Goal: Check status: Check status

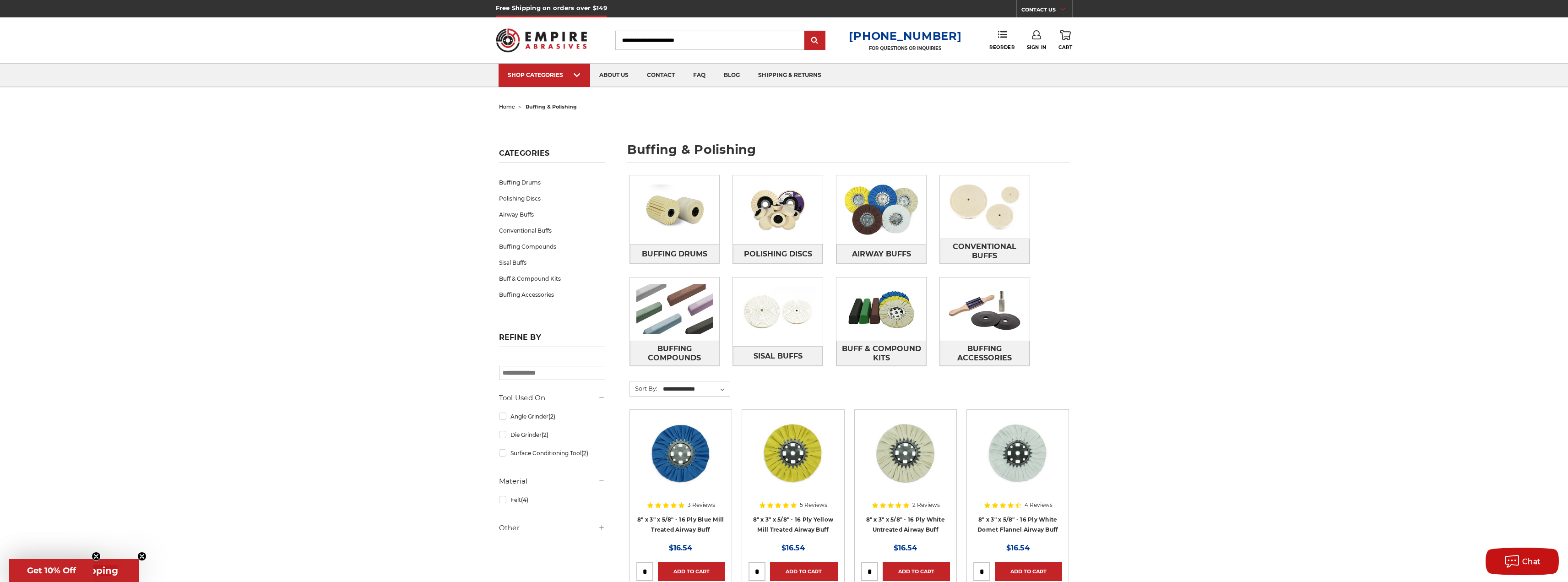
click at [1038, 37] on icon at bounding box center [1036, 34] width 9 height 9
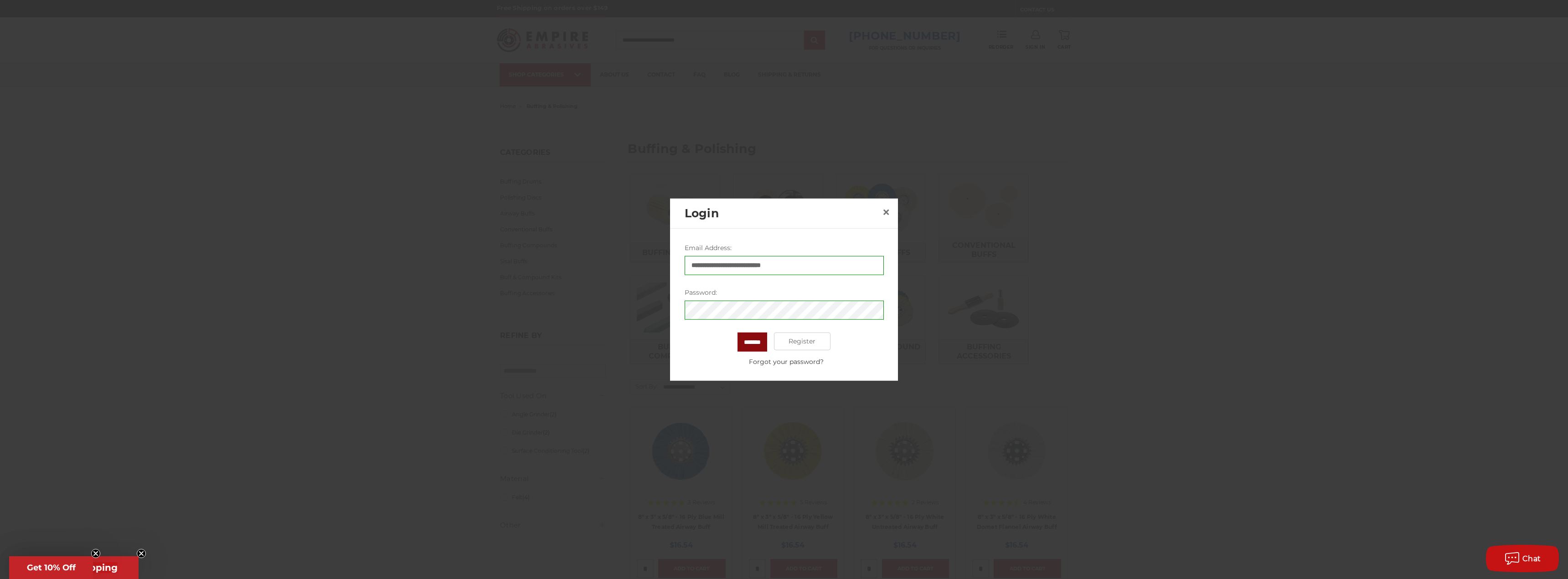
click at [752, 338] on input "*******" at bounding box center [752, 341] width 30 height 19
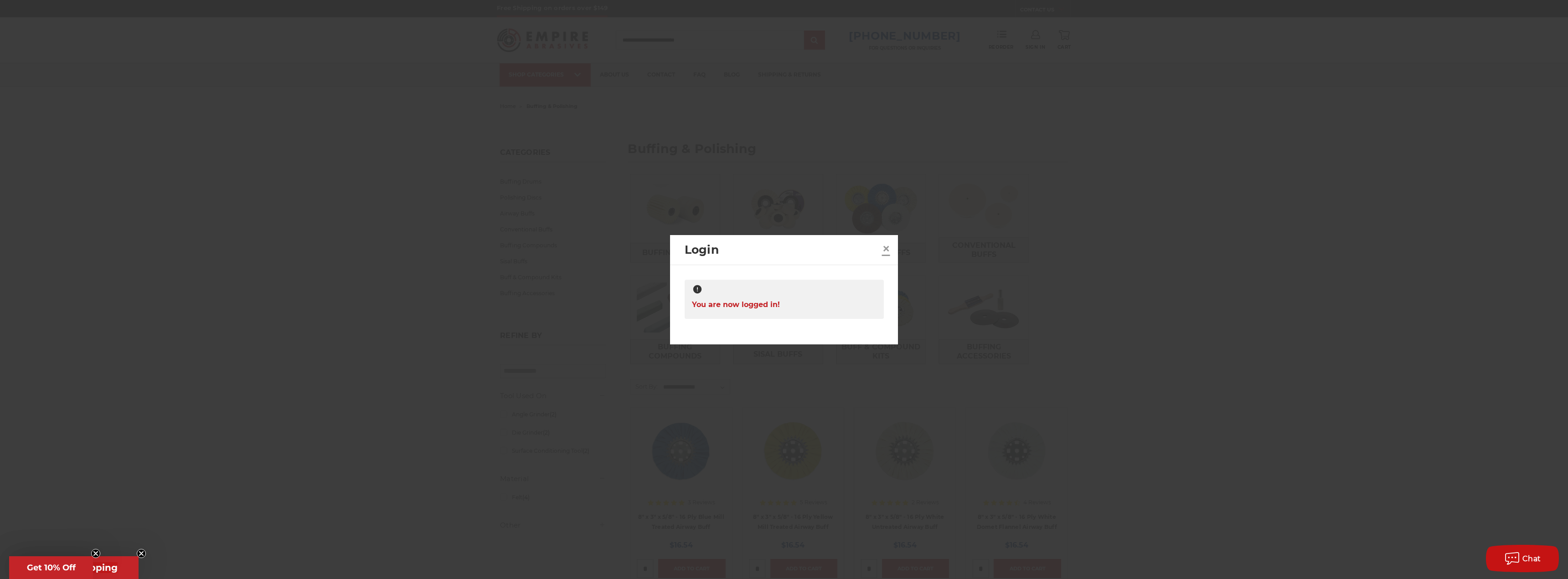
click at [886, 250] on span "×" at bounding box center [886, 248] width 8 height 18
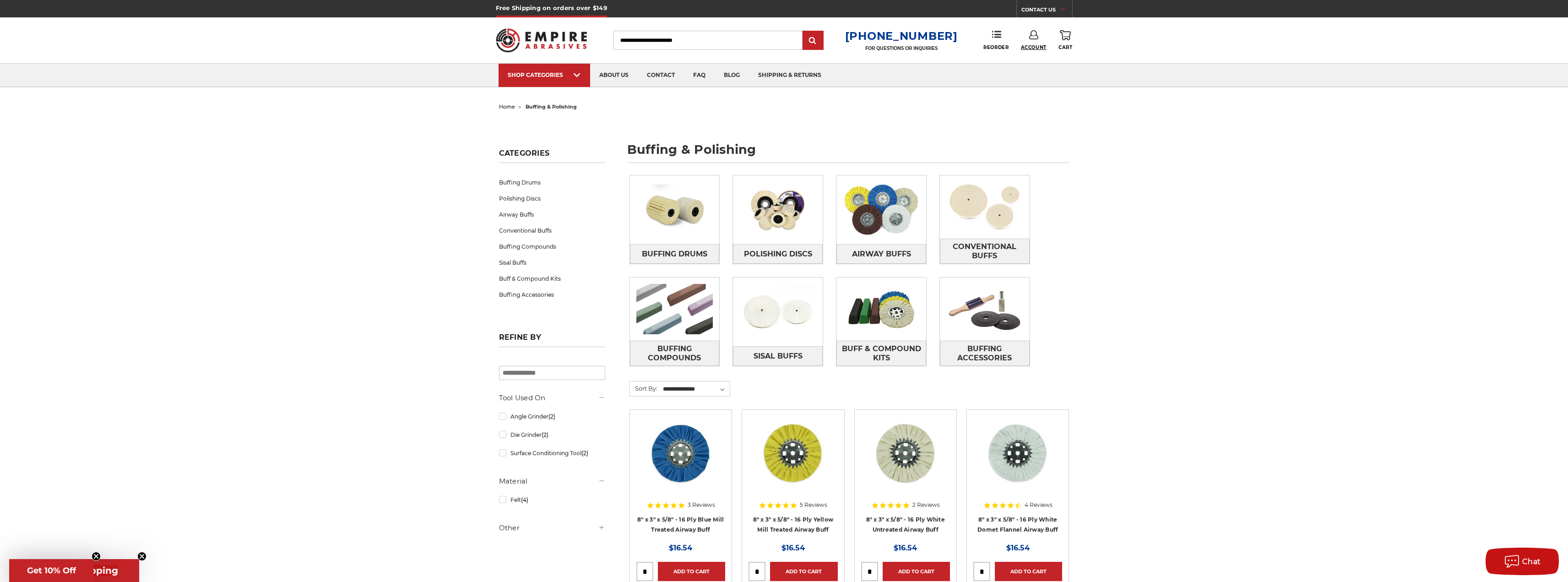
click at [1035, 45] on span "Account" at bounding box center [1034, 48] width 26 height 6
click at [1036, 54] on link "Account" at bounding box center [1033, 59] width 65 height 17
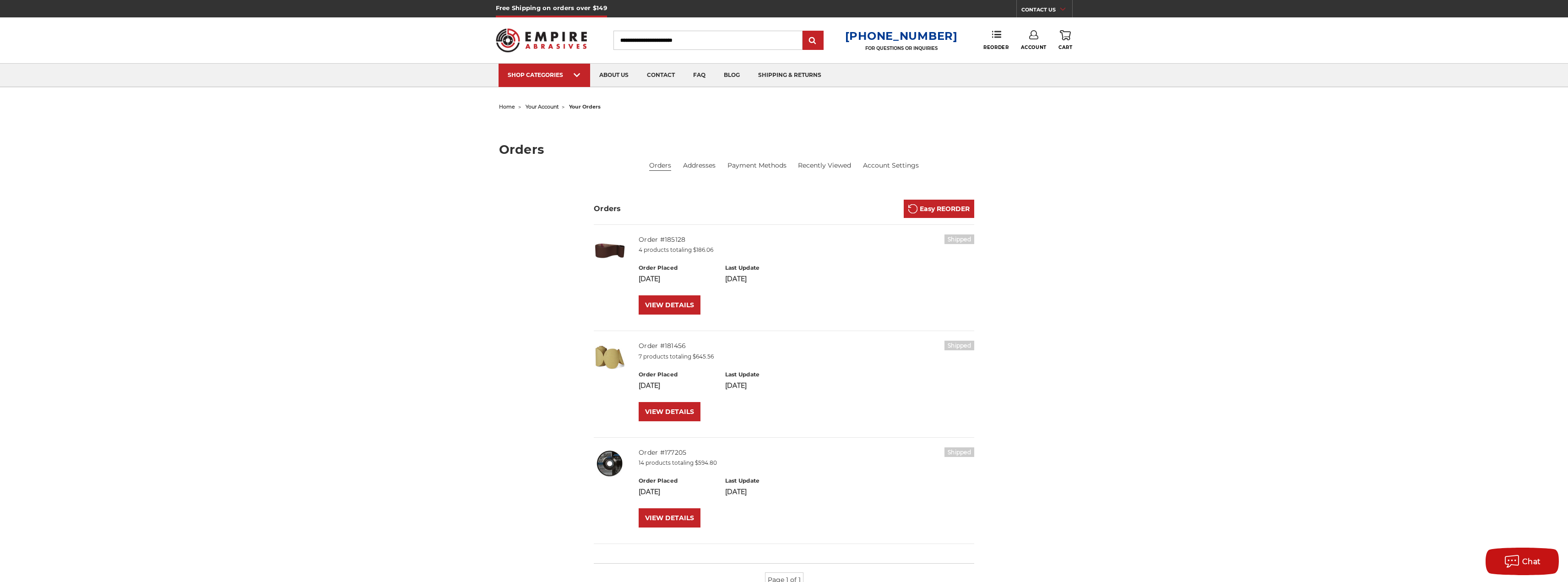
click at [823, 218] on div "Orders Easy REORDER" at bounding box center [784, 212] width 380 height 25
